Goal: Transaction & Acquisition: Purchase product/service

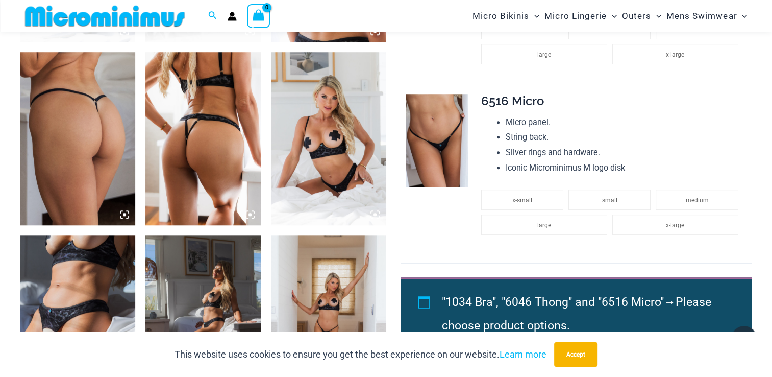
scroll to position [784, 0]
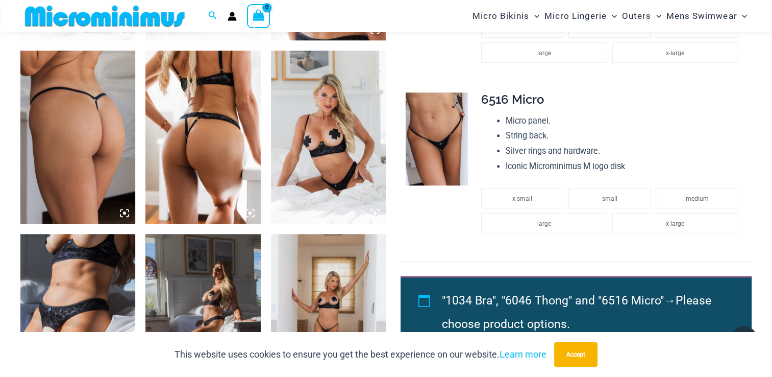
click at [434, 150] on img at bounding box center [437, 138] width 62 height 93
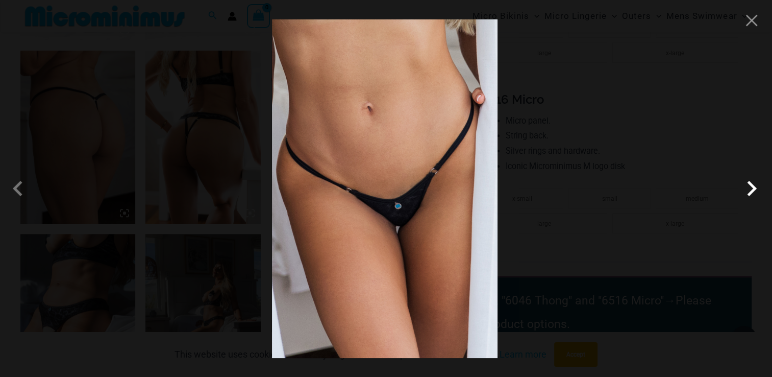
click at [748, 186] on span at bounding box center [752, 188] width 31 height 31
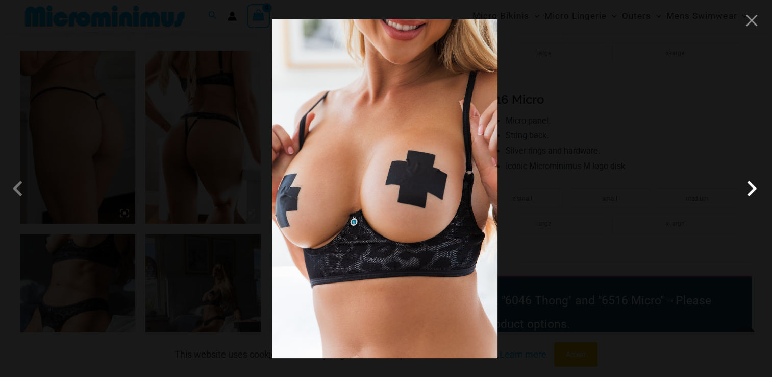
click at [748, 186] on span at bounding box center [752, 188] width 31 height 31
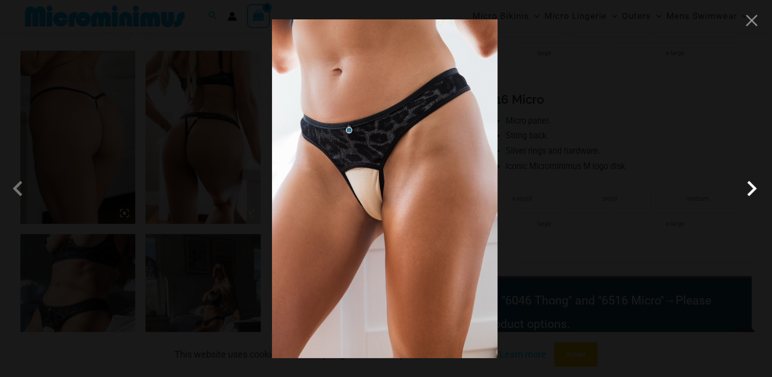
click at [748, 186] on span at bounding box center [752, 188] width 31 height 31
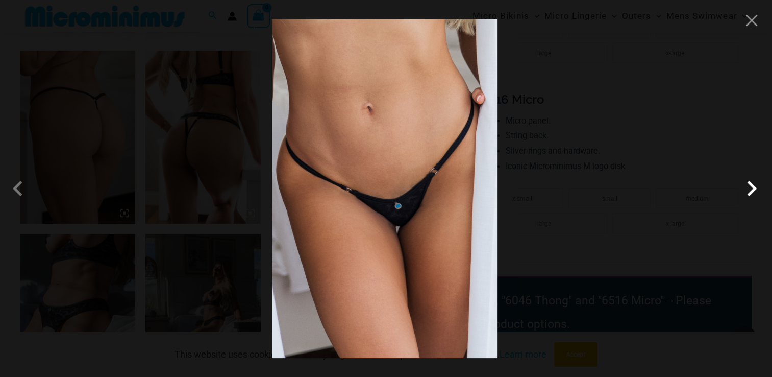
click at [748, 186] on span at bounding box center [752, 188] width 31 height 31
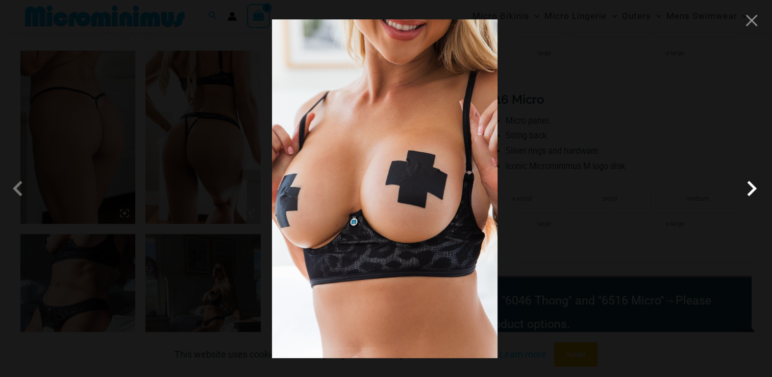
click at [748, 186] on span at bounding box center [752, 188] width 31 height 31
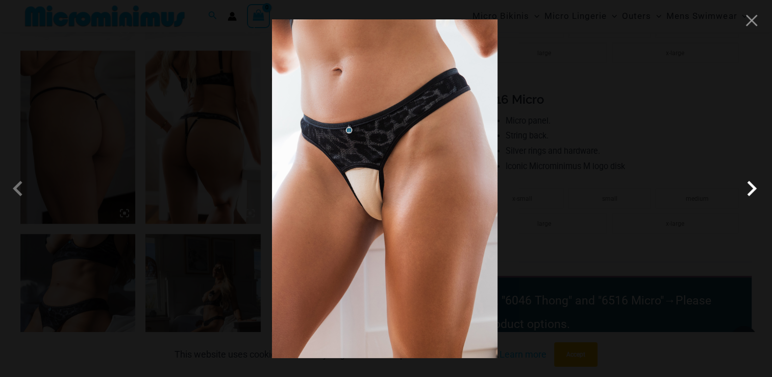
click at [748, 186] on span at bounding box center [752, 188] width 31 height 31
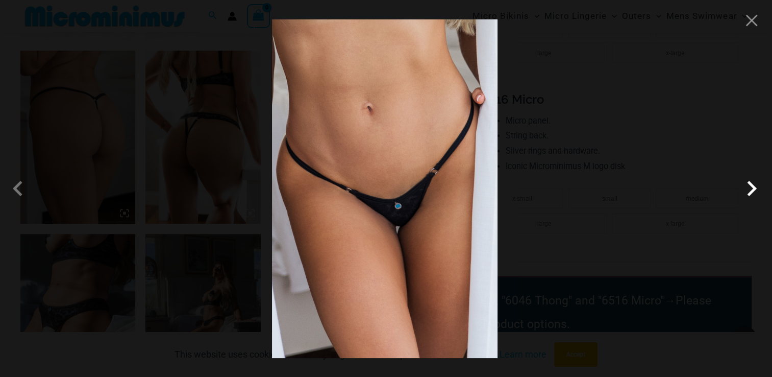
click at [748, 186] on span at bounding box center [752, 188] width 31 height 31
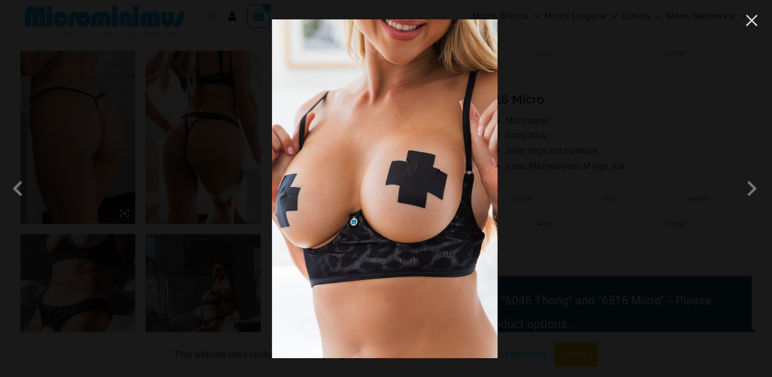
click at [751, 26] on button "Close" at bounding box center [751, 20] width 15 height 15
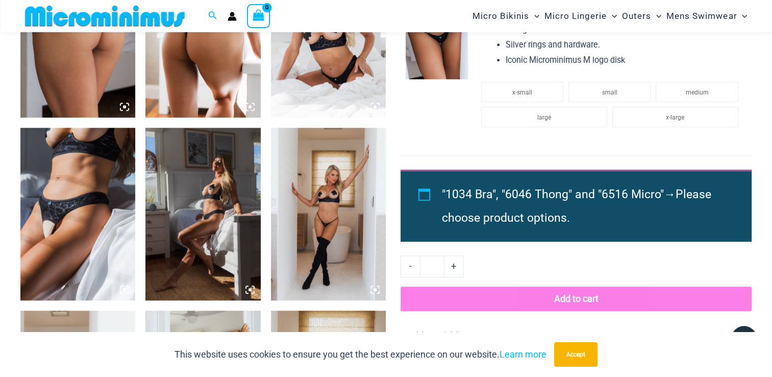
scroll to position [906, 0]
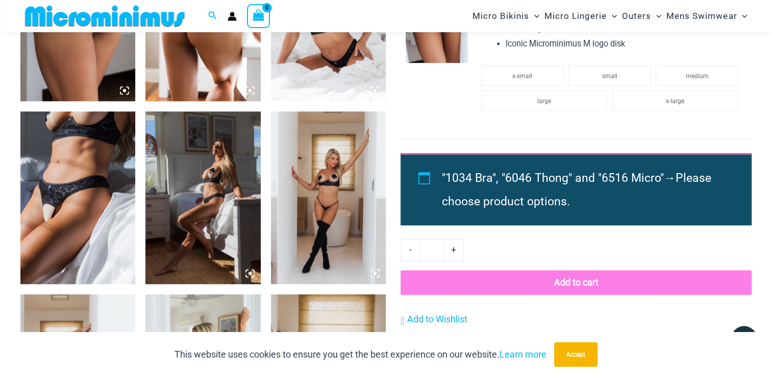
click at [379, 275] on icon at bounding box center [378, 276] width 2 height 2
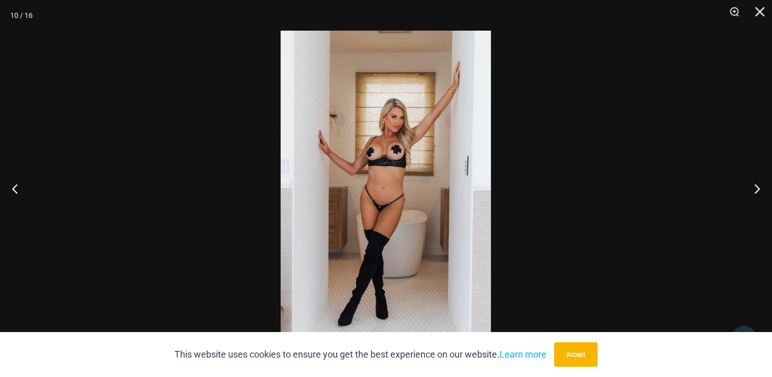
click at [414, 208] on img at bounding box center [386, 188] width 210 height 315
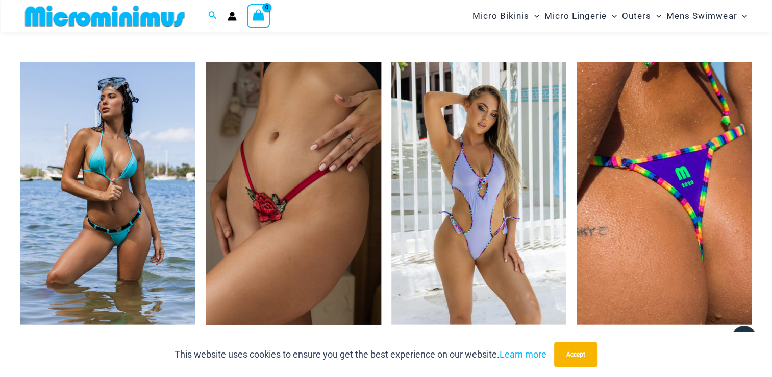
scroll to position [2576, 0]
